Goal: Use online tool/utility: Utilize a website feature to perform a specific function

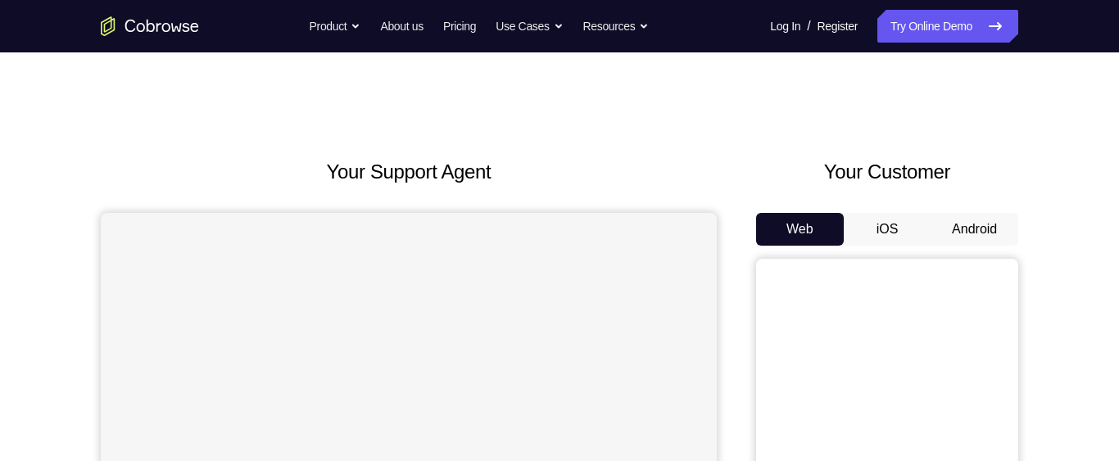
scroll to position [63, 0]
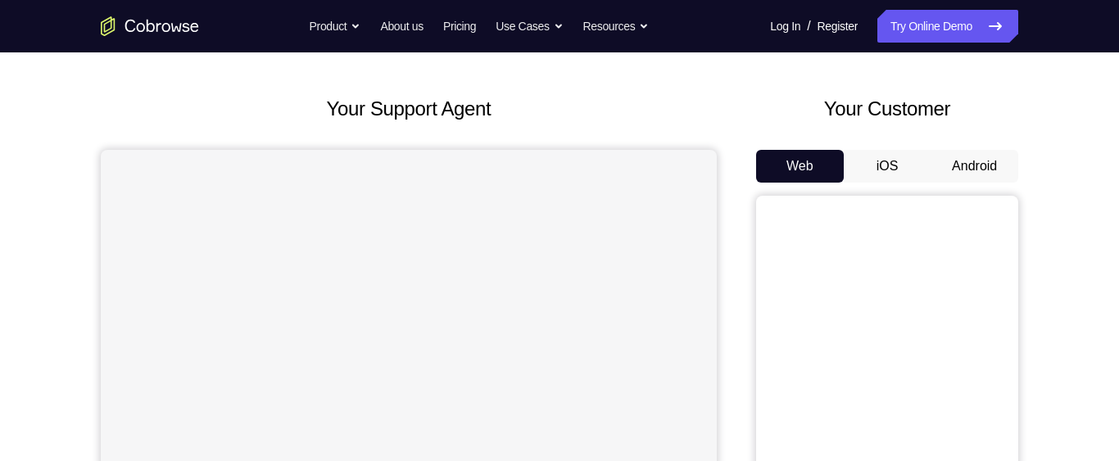
click at [975, 165] on button "Android" at bounding box center [974, 166] width 88 height 33
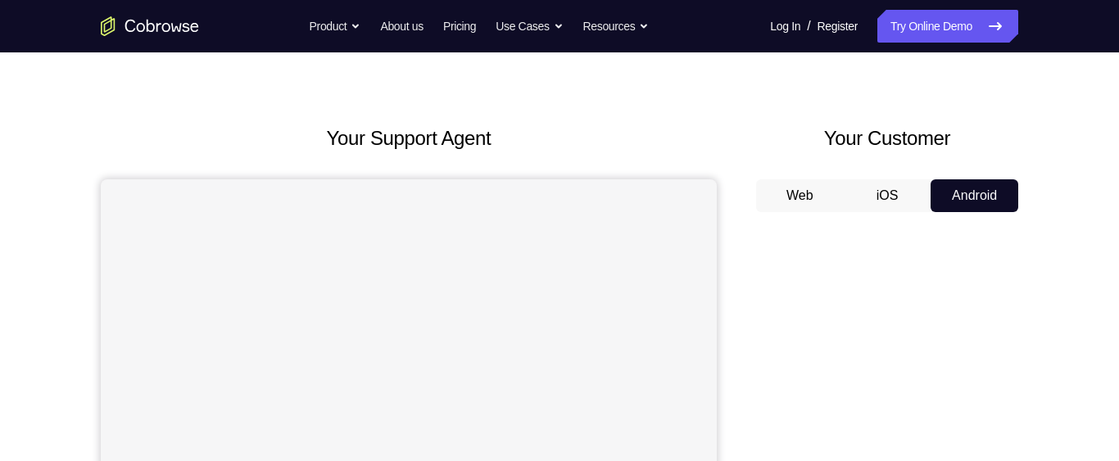
scroll to position [0, 0]
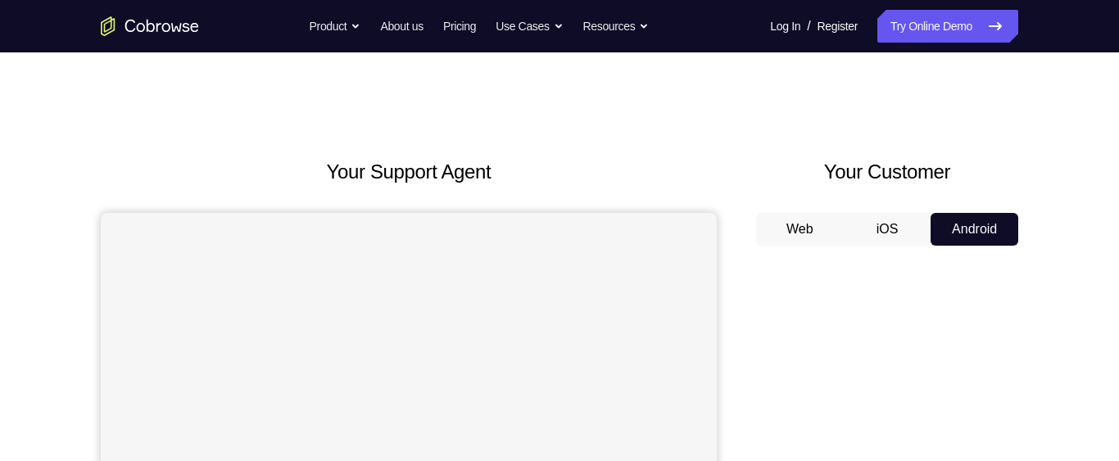
click at [789, 222] on button "Web" at bounding box center [800, 229] width 88 height 33
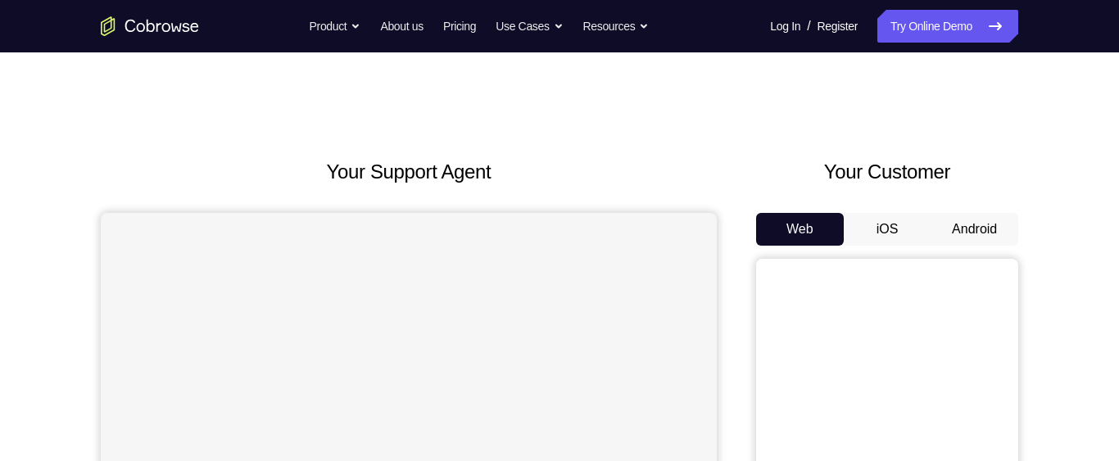
click at [953, 232] on button "Android" at bounding box center [974, 229] width 88 height 33
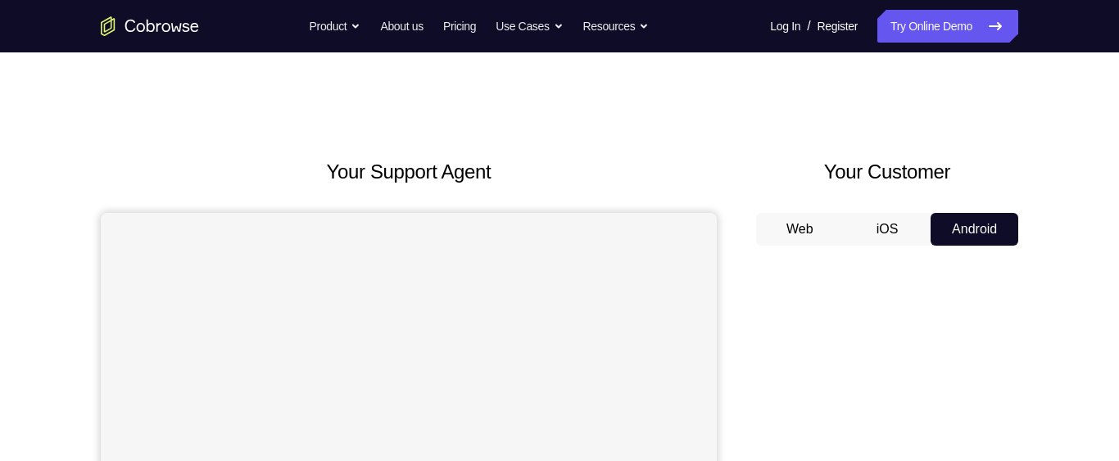
click at [798, 224] on button "Web" at bounding box center [800, 229] width 88 height 33
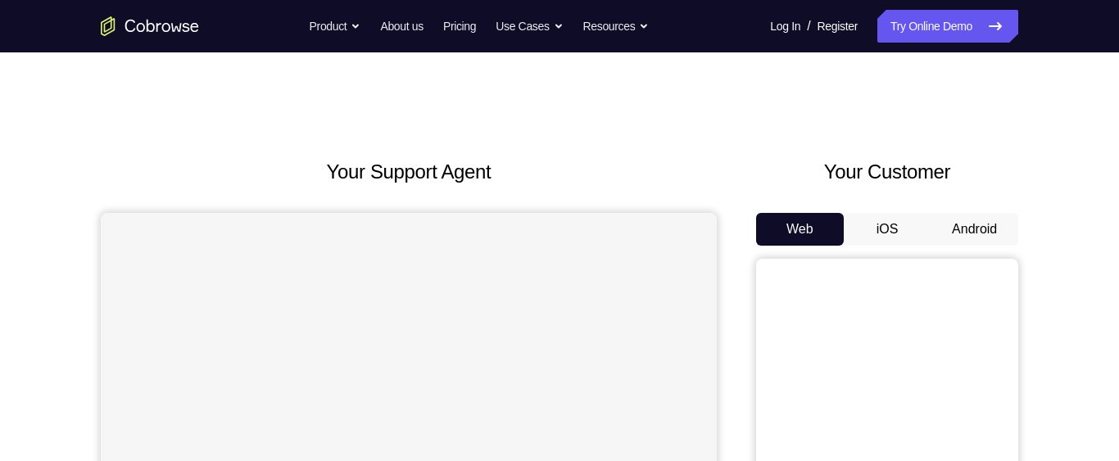
click at [951, 231] on button "Android" at bounding box center [974, 229] width 88 height 33
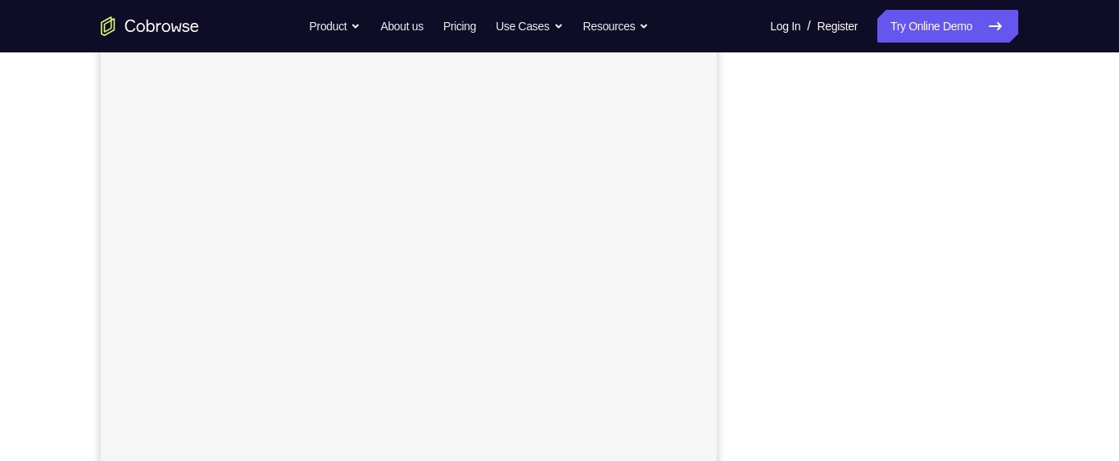
scroll to position [195, 0]
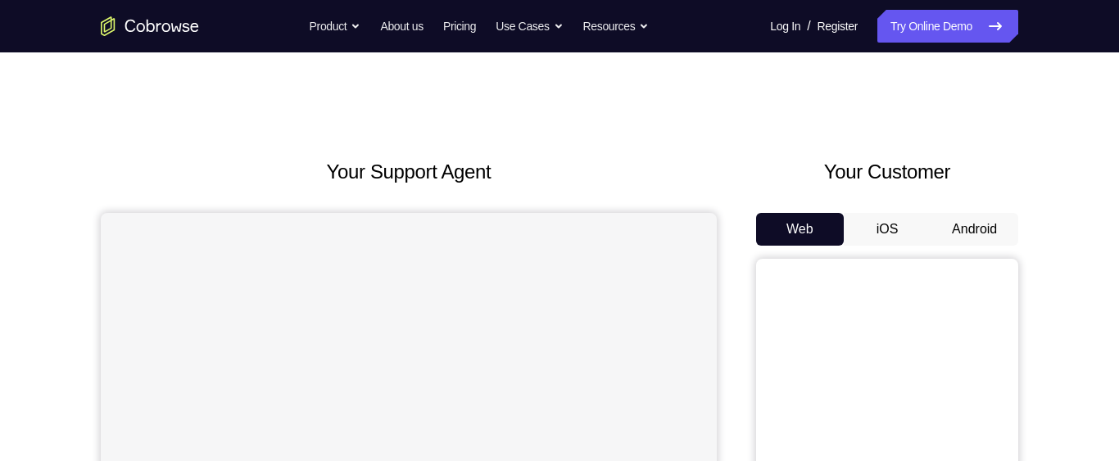
click at [953, 224] on button "Android" at bounding box center [974, 229] width 88 height 33
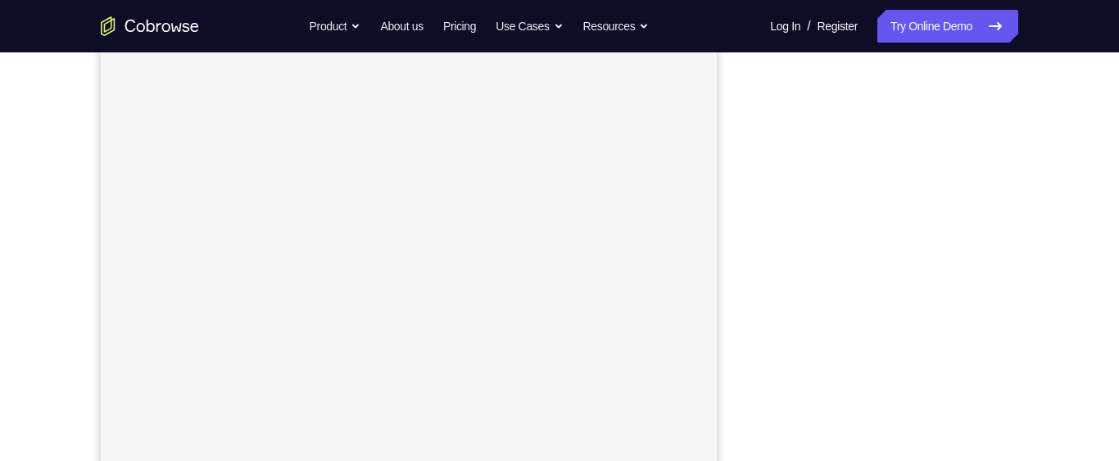
scroll to position [192, 0]
